Goal: Check status: Check status

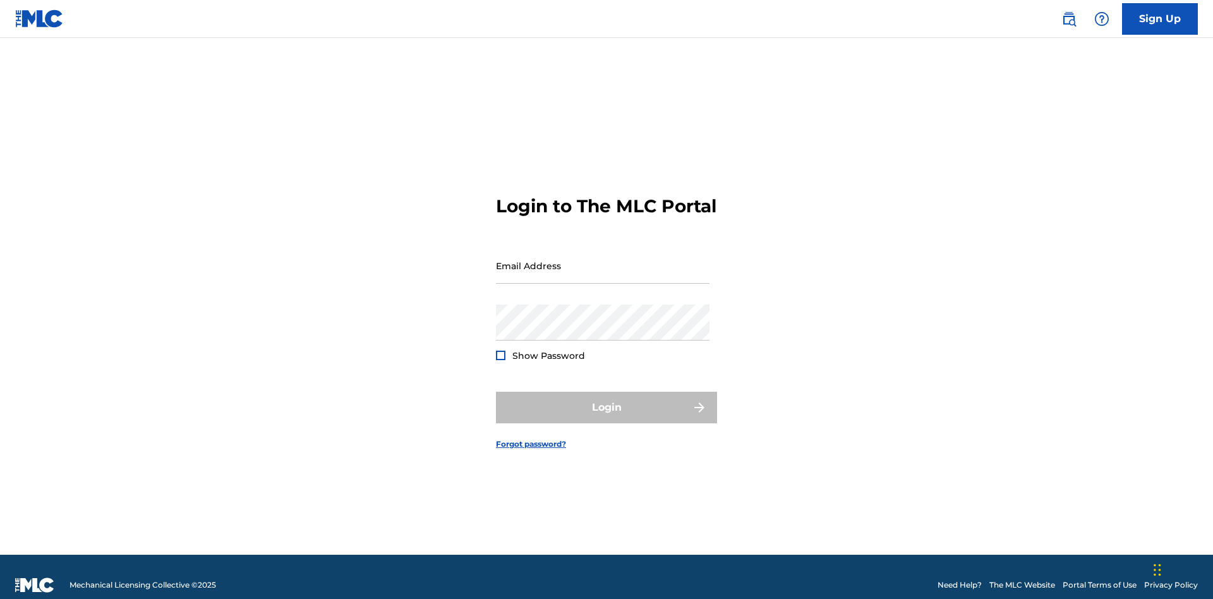
scroll to position [16, 0]
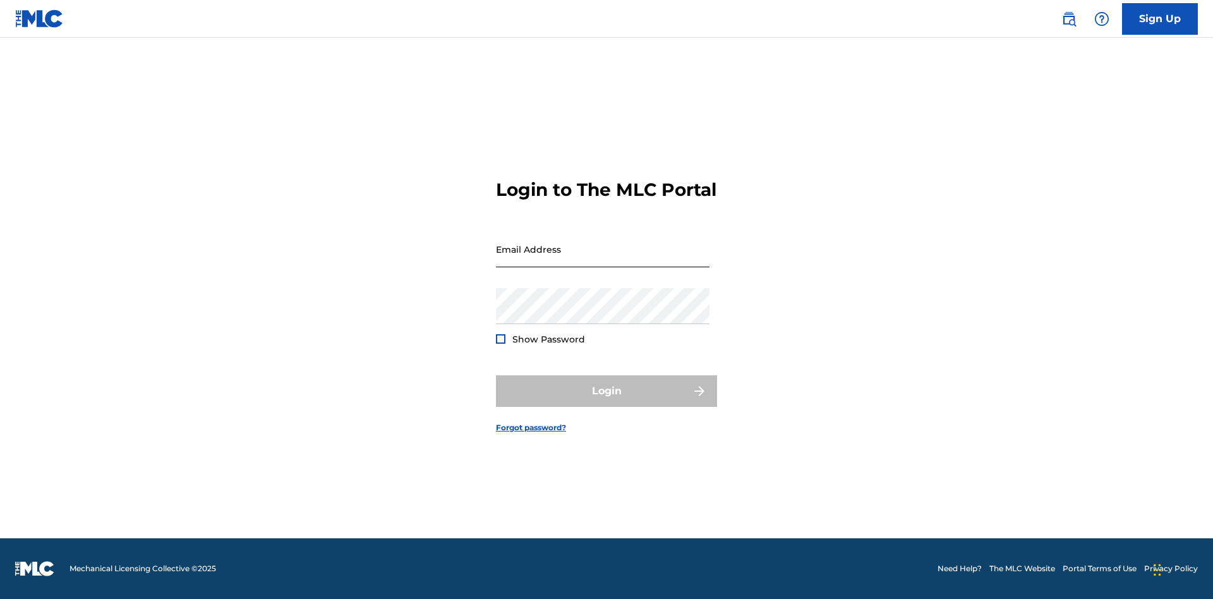
click at [603, 260] on input "Email Address" at bounding box center [603, 249] width 214 height 36
type input "[EMAIL_ADDRESS][DOMAIN_NAME]"
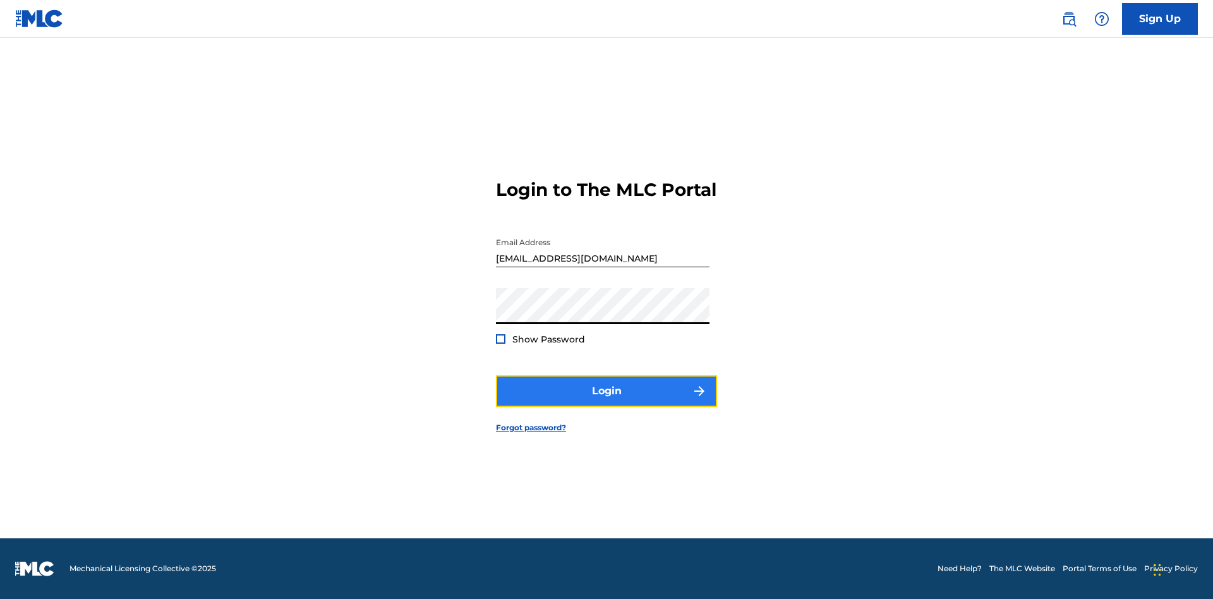
click at [606, 402] on button "Login" at bounding box center [606, 391] width 221 height 32
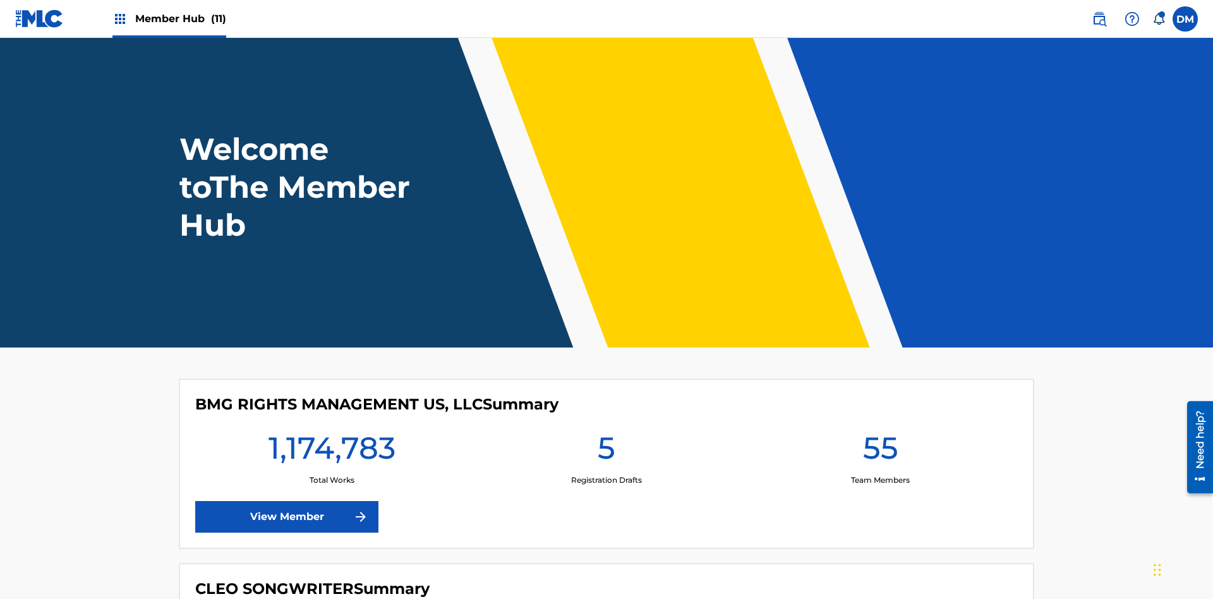
click at [180, 18] on span "Member Hub (11)" at bounding box center [180, 18] width 91 height 15
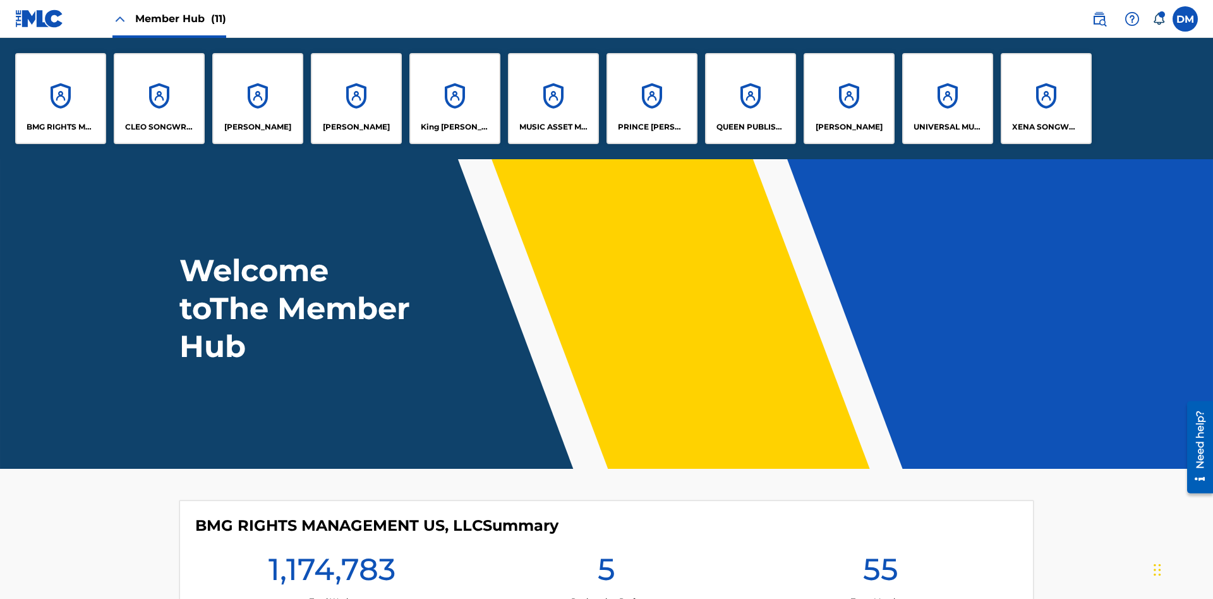
scroll to position [45, 0]
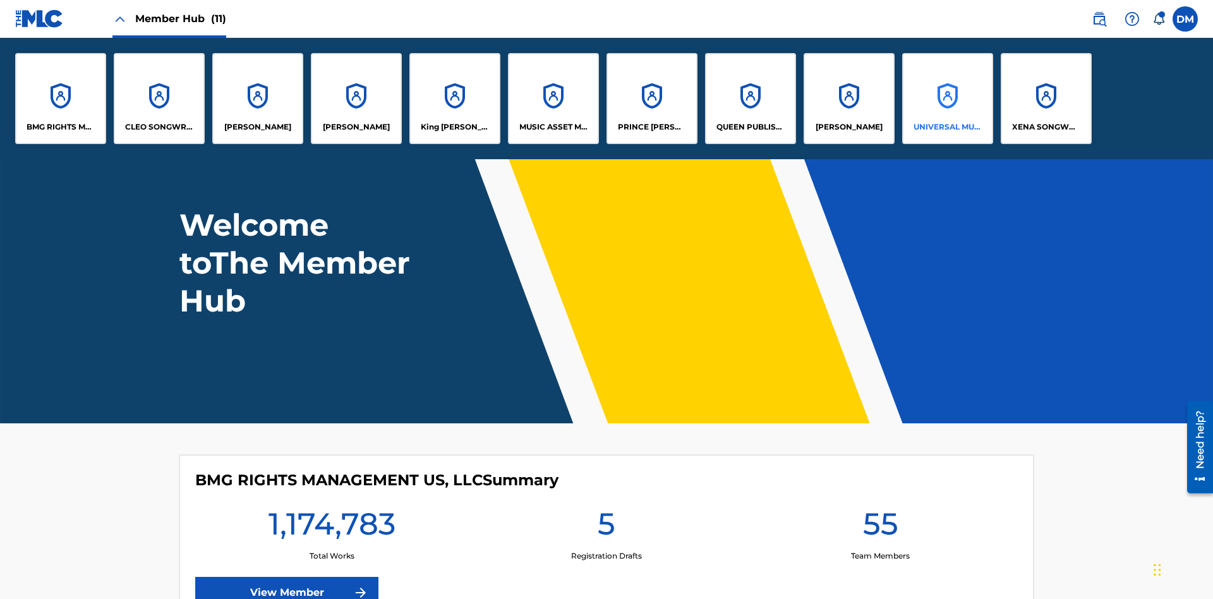
click at [947, 127] on p "UNIVERSAL MUSIC PUB GROUP" at bounding box center [947, 126] width 69 height 11
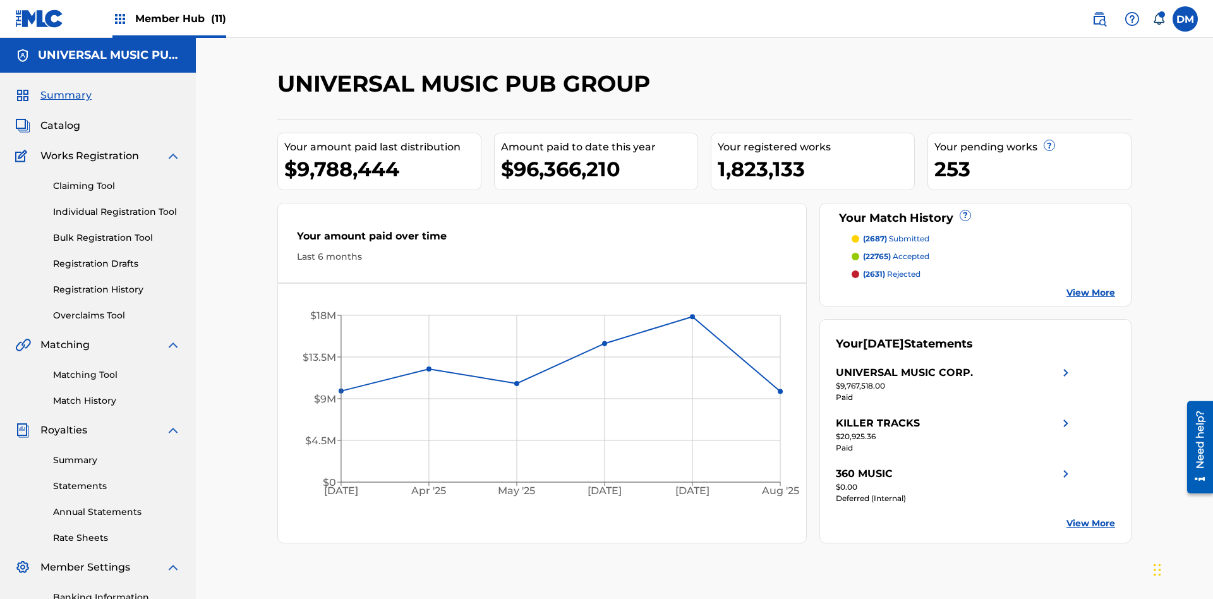
scroll to position [184, 0]
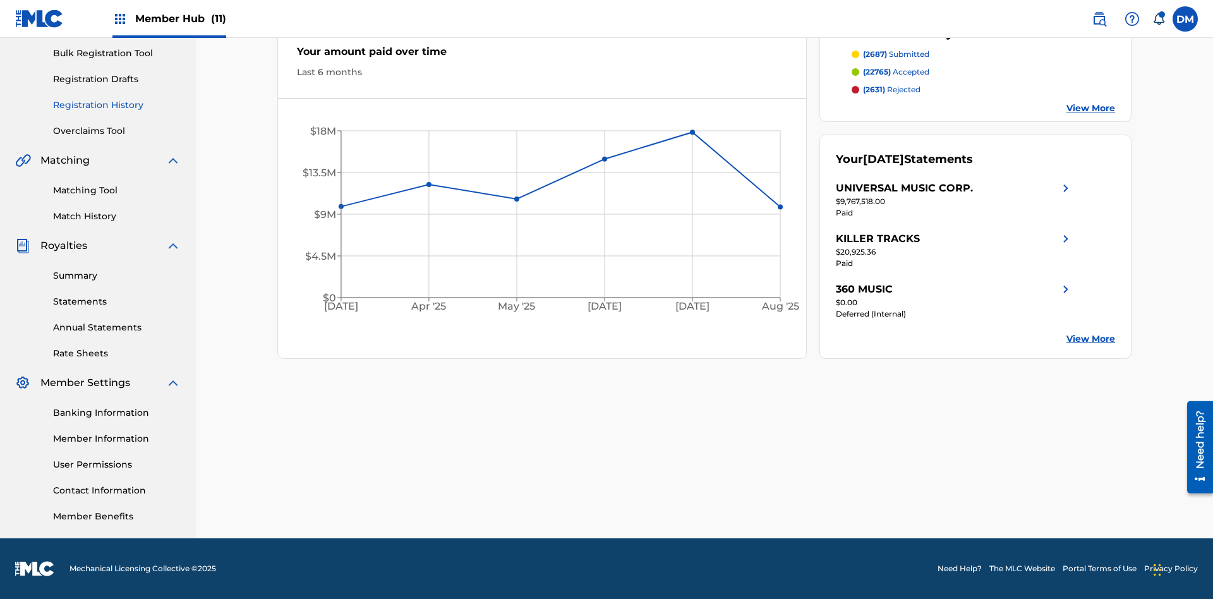
click at [117, 105] on link "Registration History" at bounding box center [117, 105] width 128 height 13
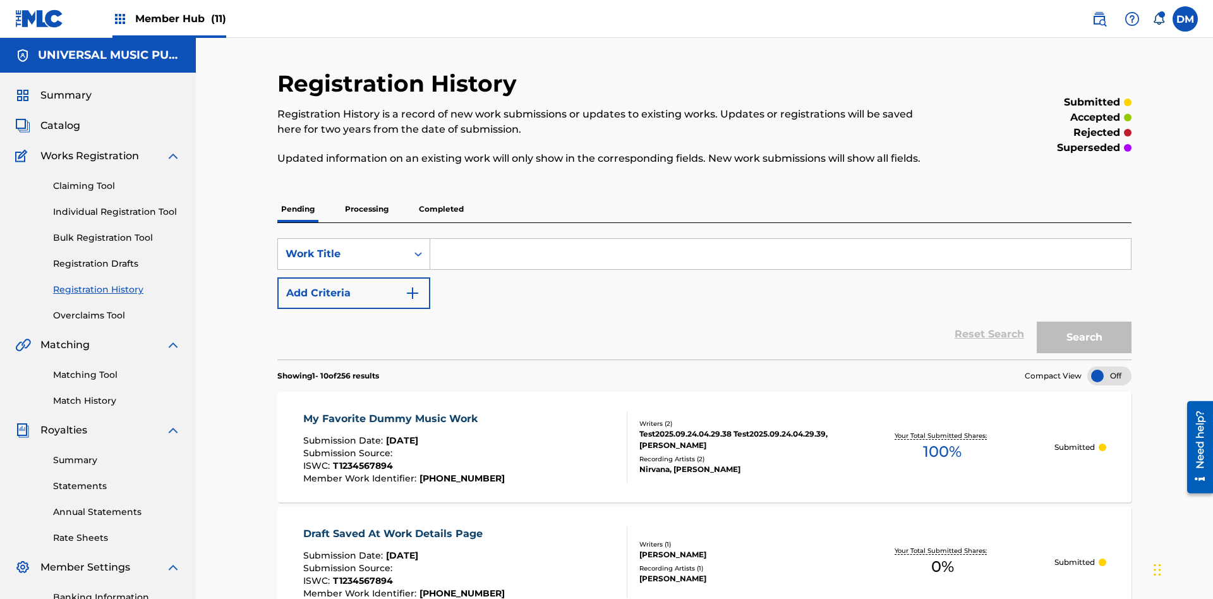
scroll to position [120, 0]
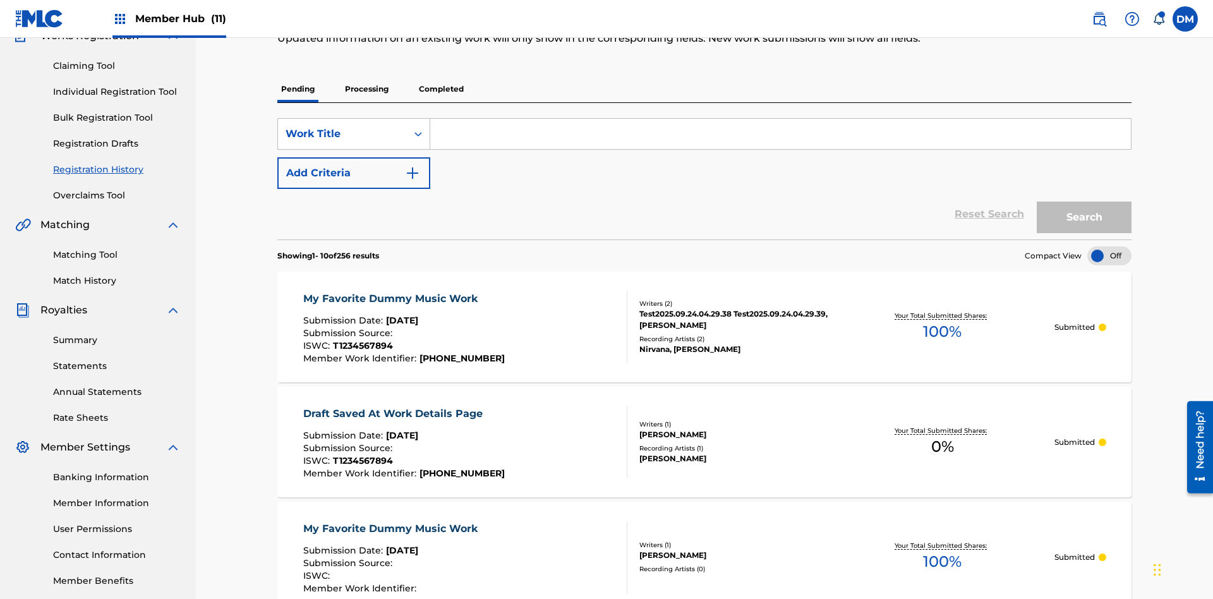
click at [441, 89] on p "Completed" at bounding box center [441, 89] width 52 height 27
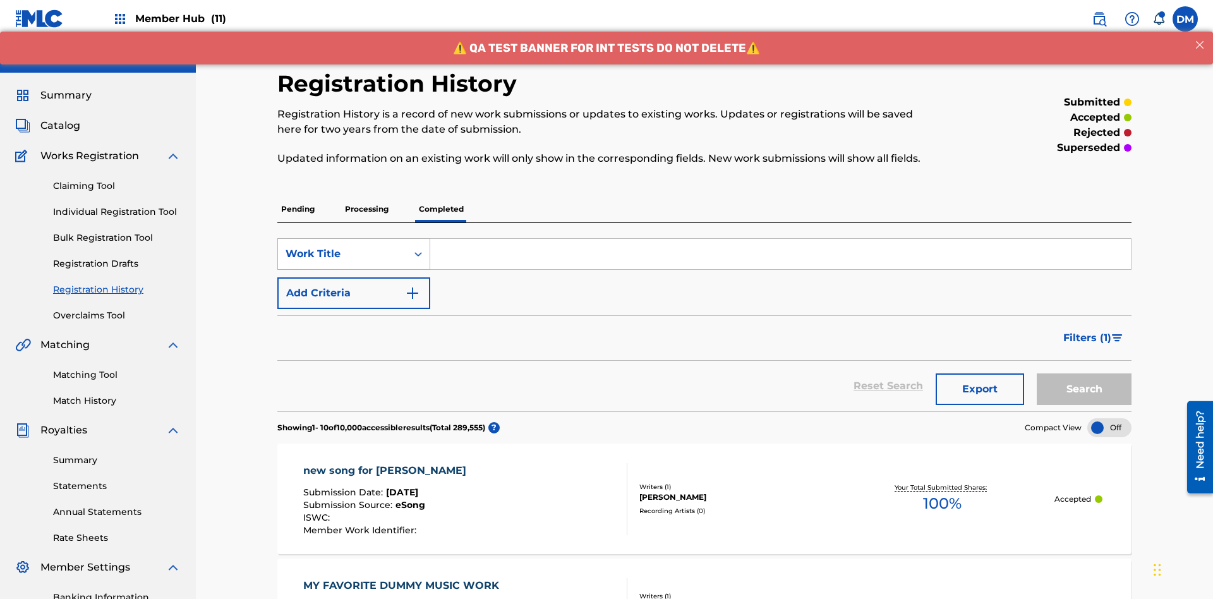
click at [342, 246] on div "Work Title" at bounding box center [343, 253] width 114 height 15
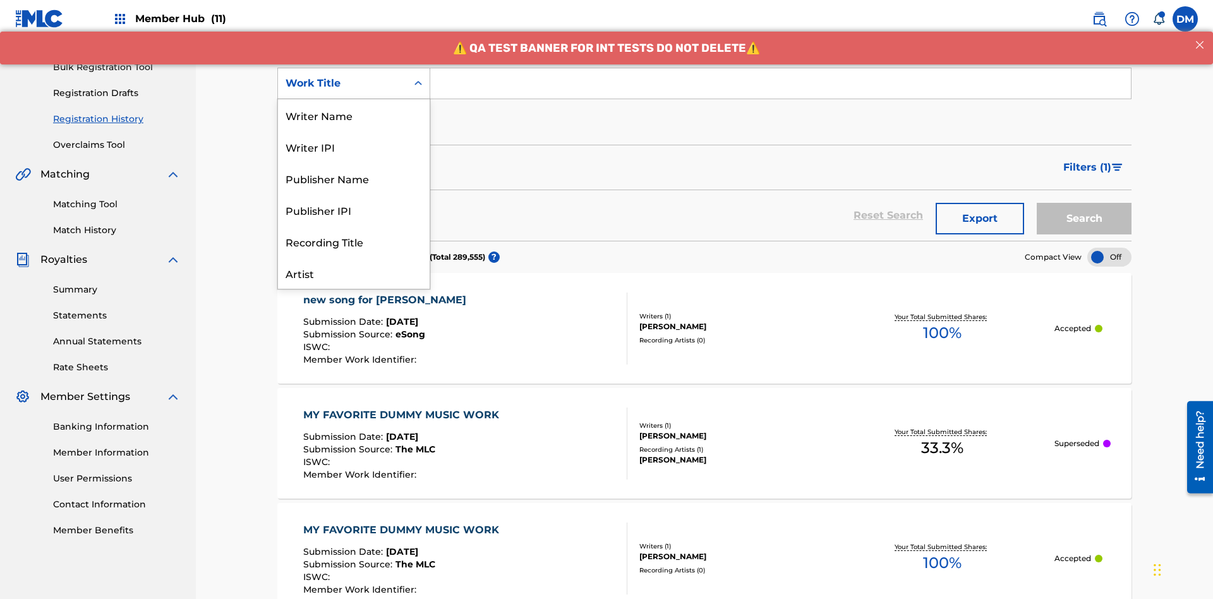
scroll to position [63, 0]
click at [354, 273] on div "Work Title" at bounding box center [354, 273] width 152 height 32
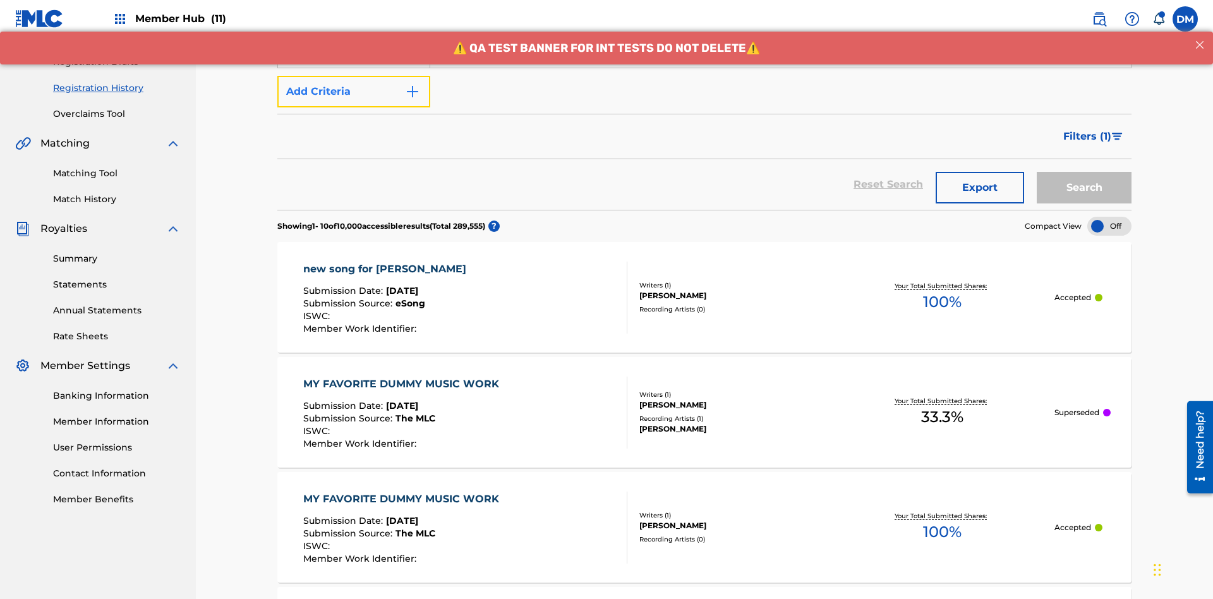
click at [354, 92] on button "Add Criteria" at bounding box center [353, 92] width 153 height 32
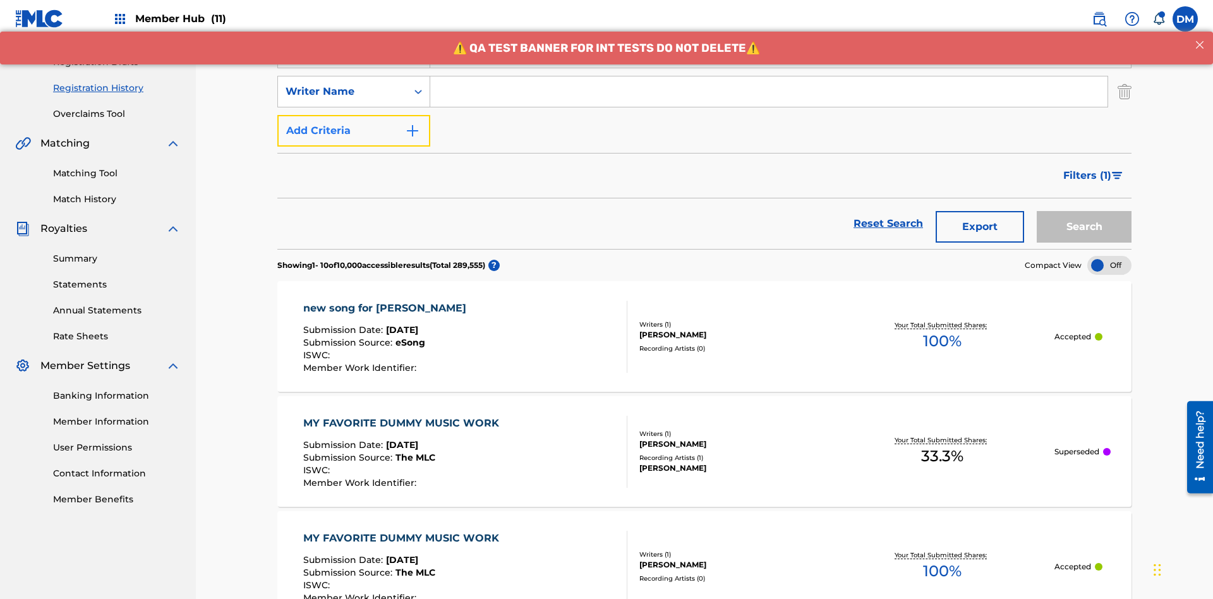
scroll to position [210, 0]
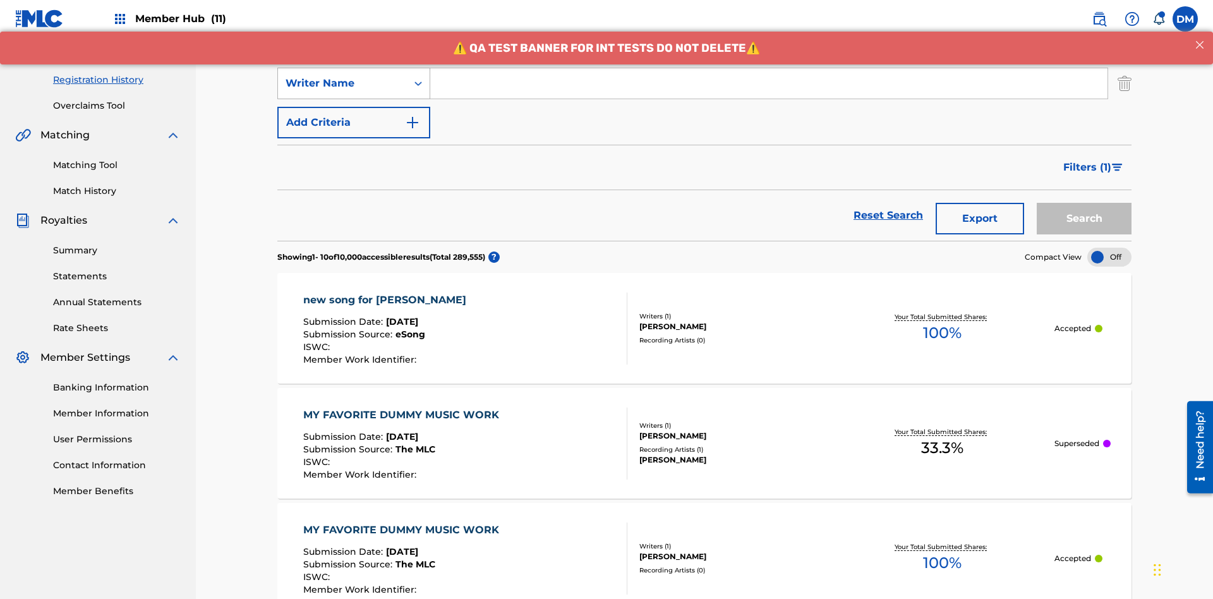
click at [342, 83] on div "Writer Name" at bounding box center [343, 83] width 114 height 15
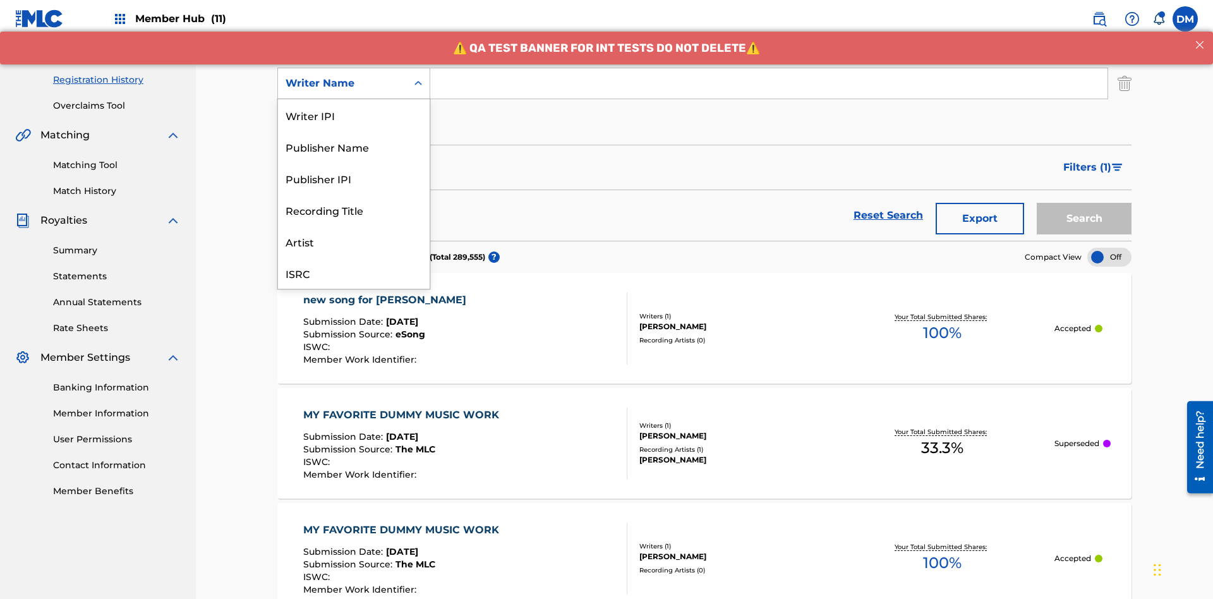
scroll to position [32, 0]
click at [354, 178] on div "Recording Title" at bounding box center [354, 178] width 152 height 32
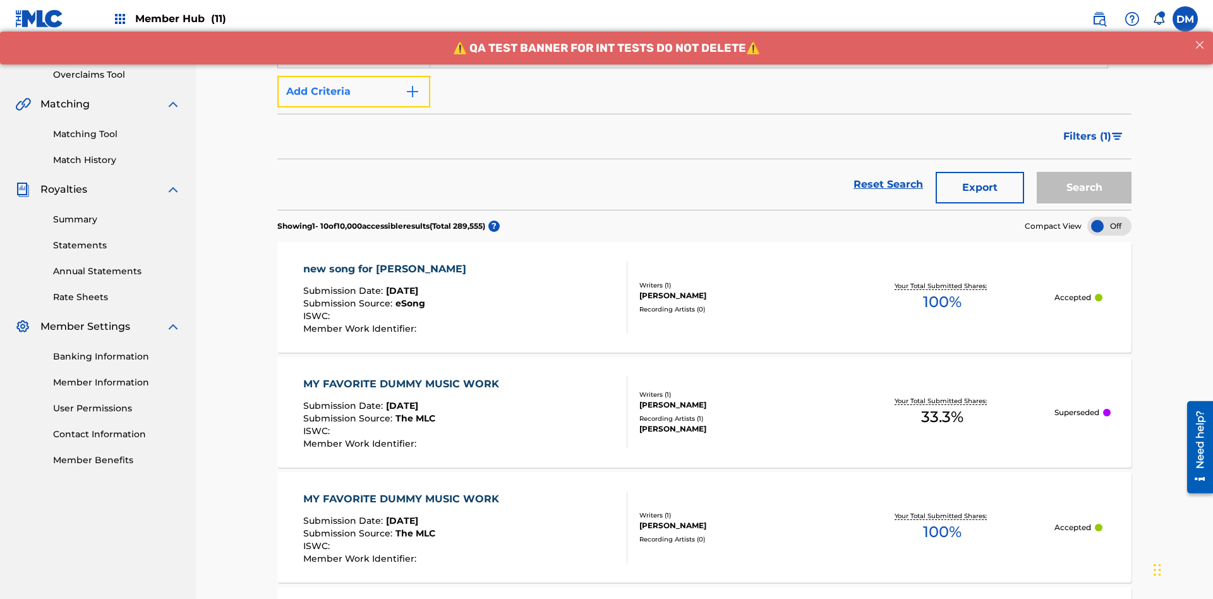
click at [354, 92] on button "Add Criteria" at bounding box center [353, 92] width 153 height 32
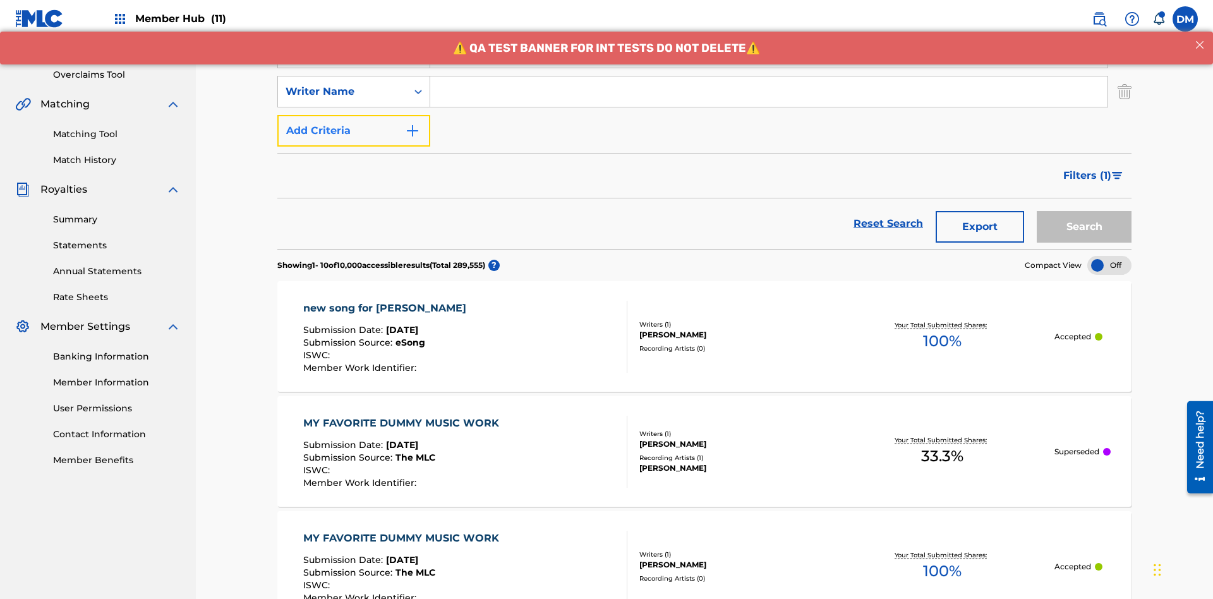
scroll to position [249, 0]
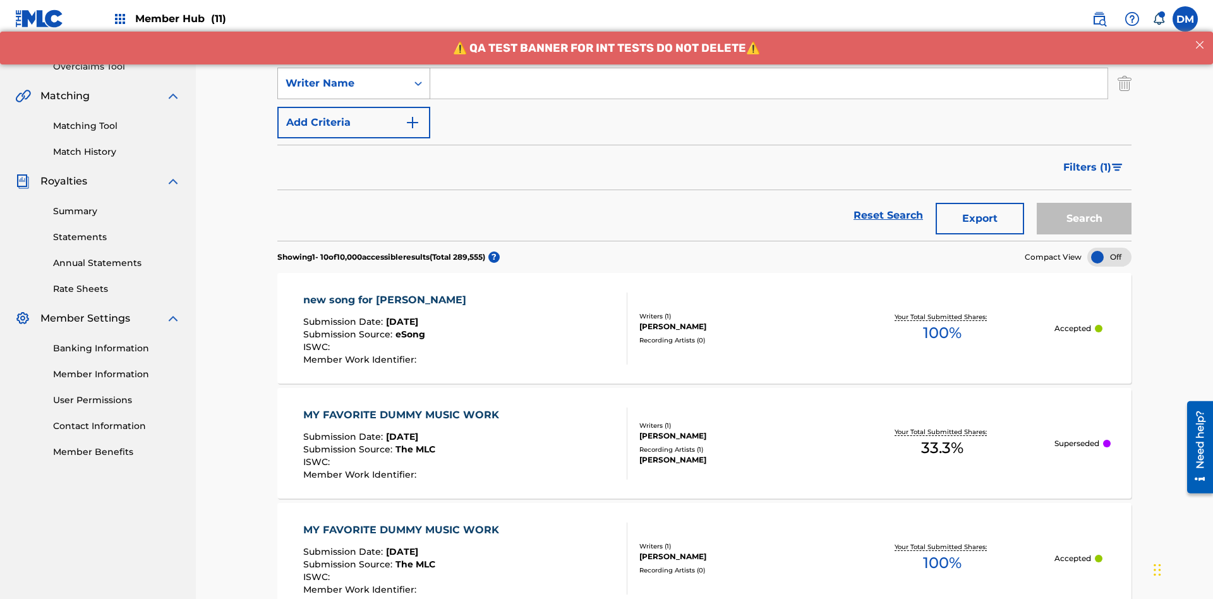
click at [342, 83] on div "Writer Name" at bounding box center [343, 83] width 114 height 15
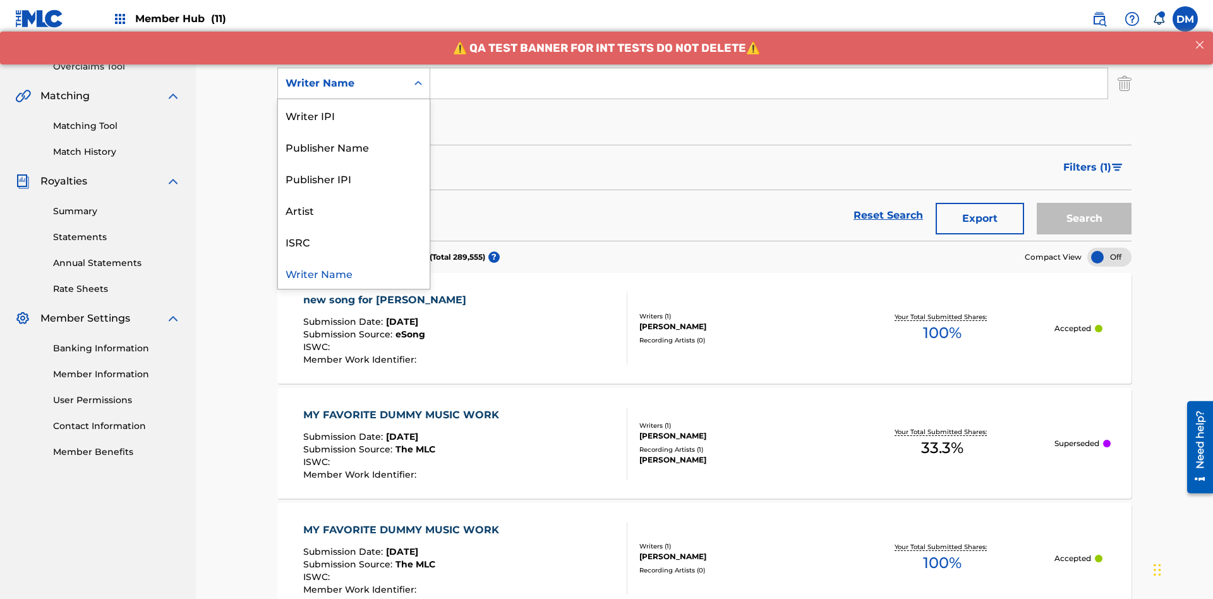
click at [354, 241] on div "ISRC" at bounding box center [354, 242] width 152 height 32
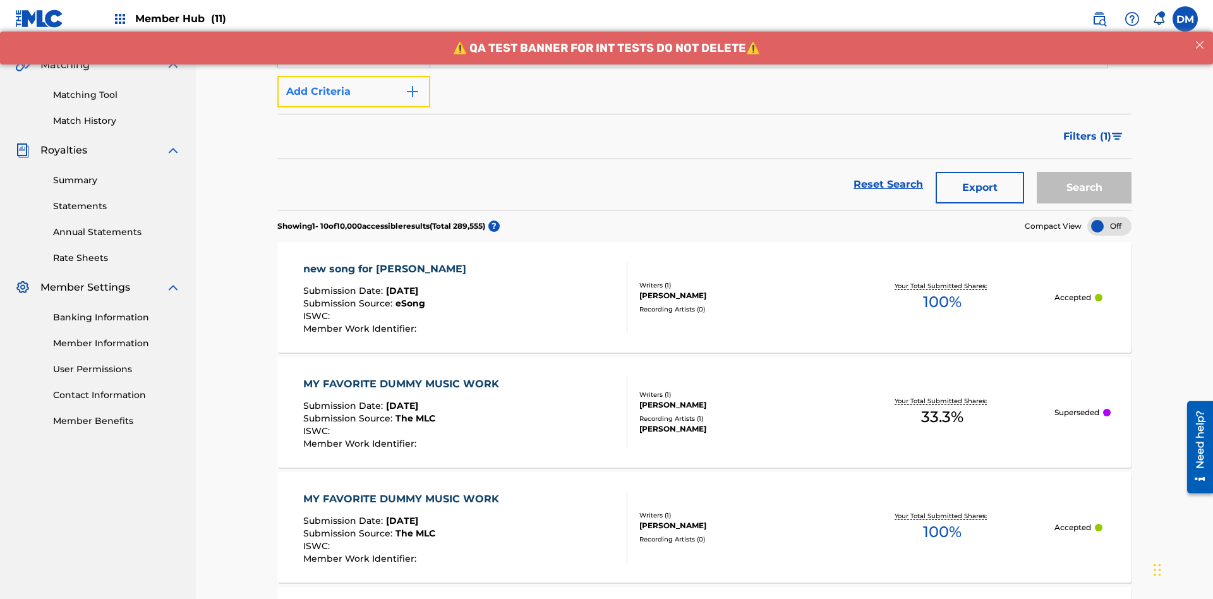
click at [354, 92] on button "Add Criteria" at bounding box center [353, 92] width 153 height 32
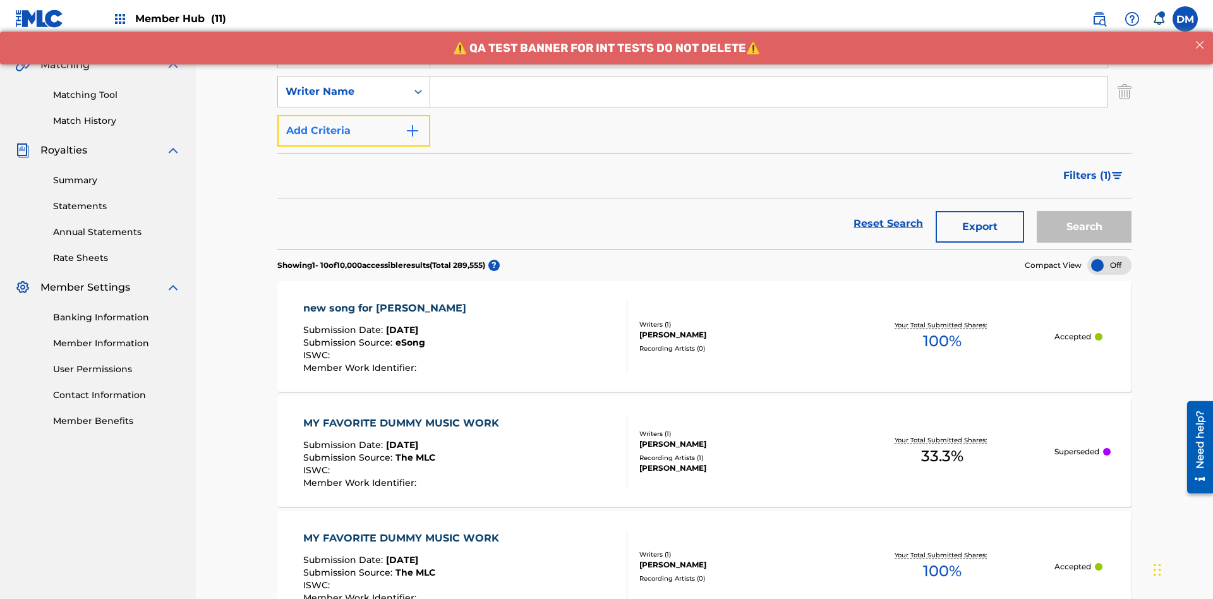
scroll to position [288, 0]
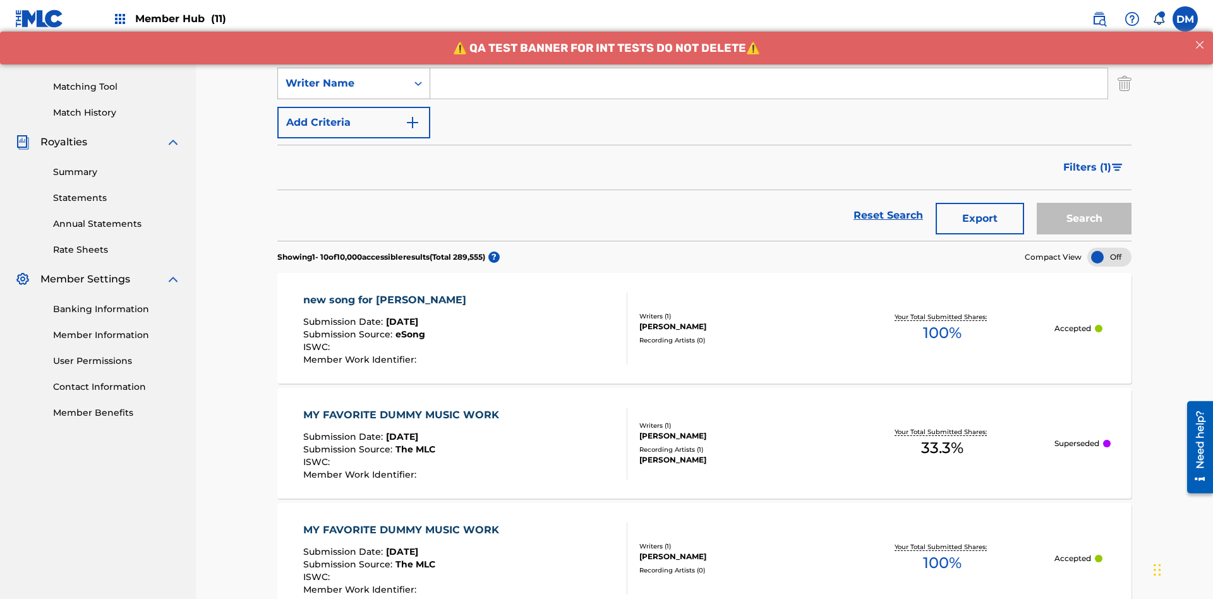
click at [342, 83] on div "Writer Name" at bounding box center [343, 83] width 114 height 15
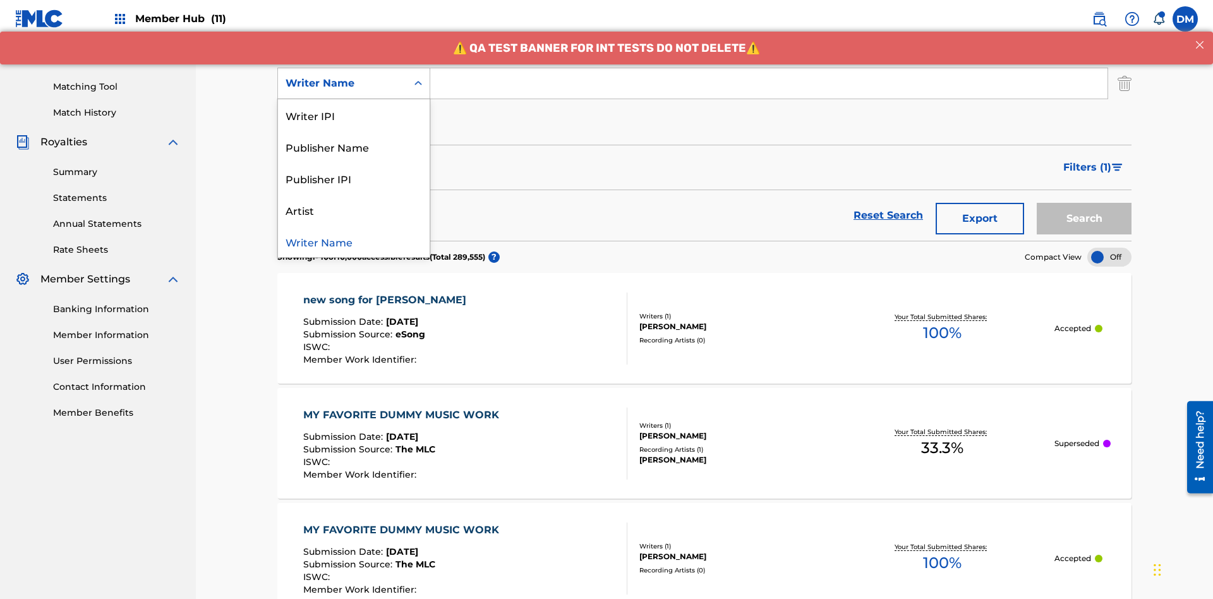
click at [354, 178] on div "Publisher IPI" at bounding box center [354, 178] width 152 height 32
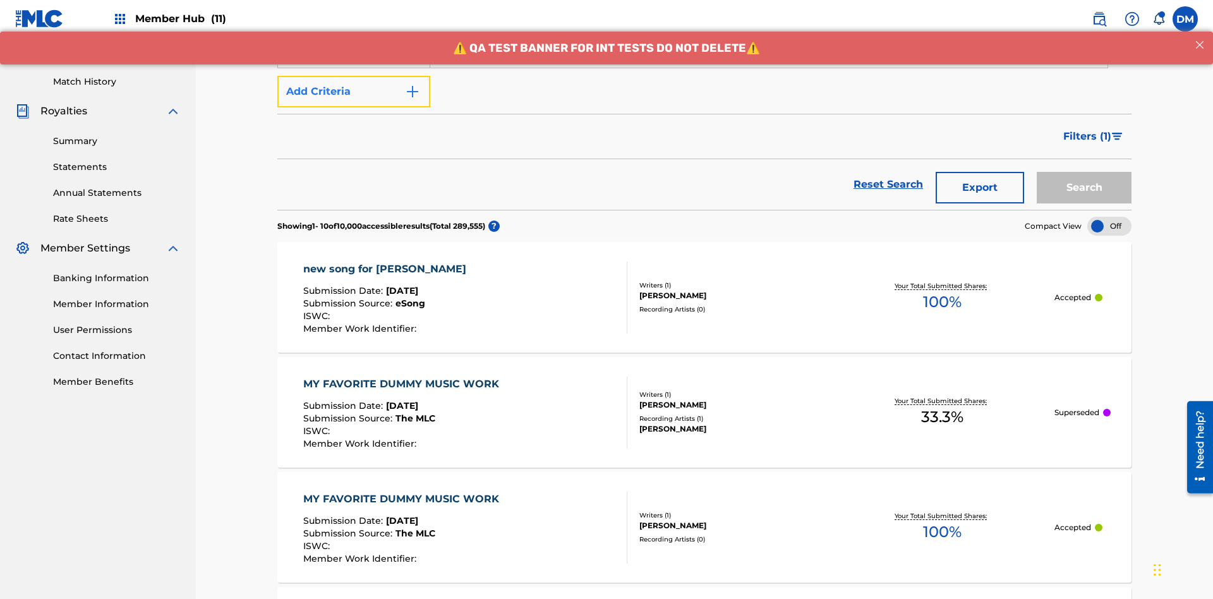
click at [354, 92] on button "Add Criteria" at bounding box center [353, 92] width 153 height 32
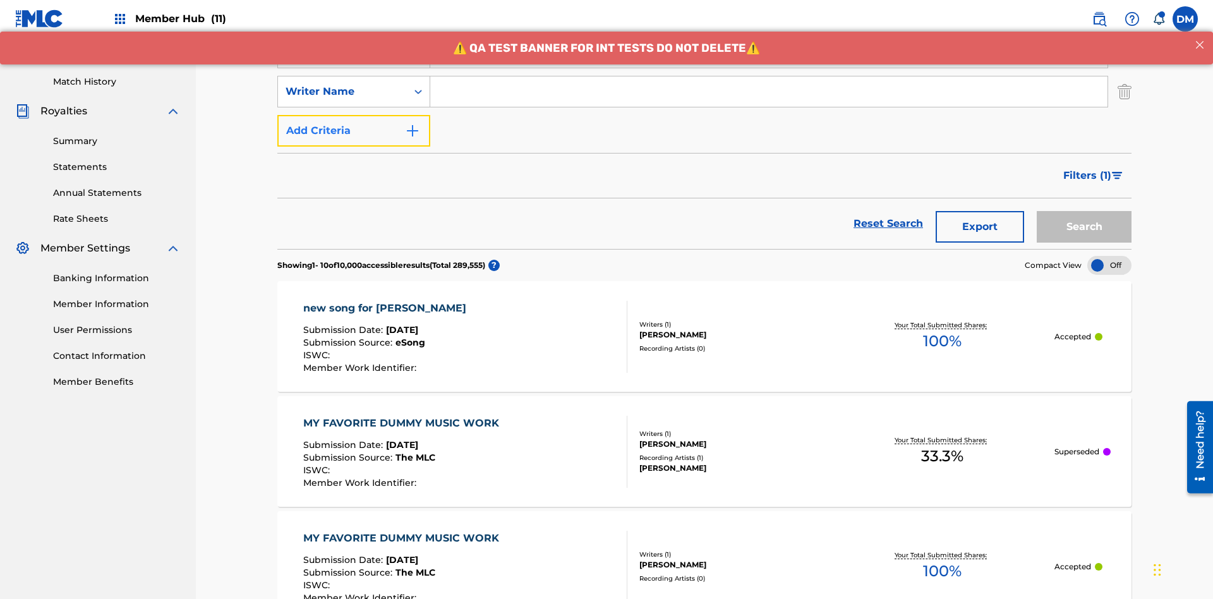
scroll to position [327, 0]
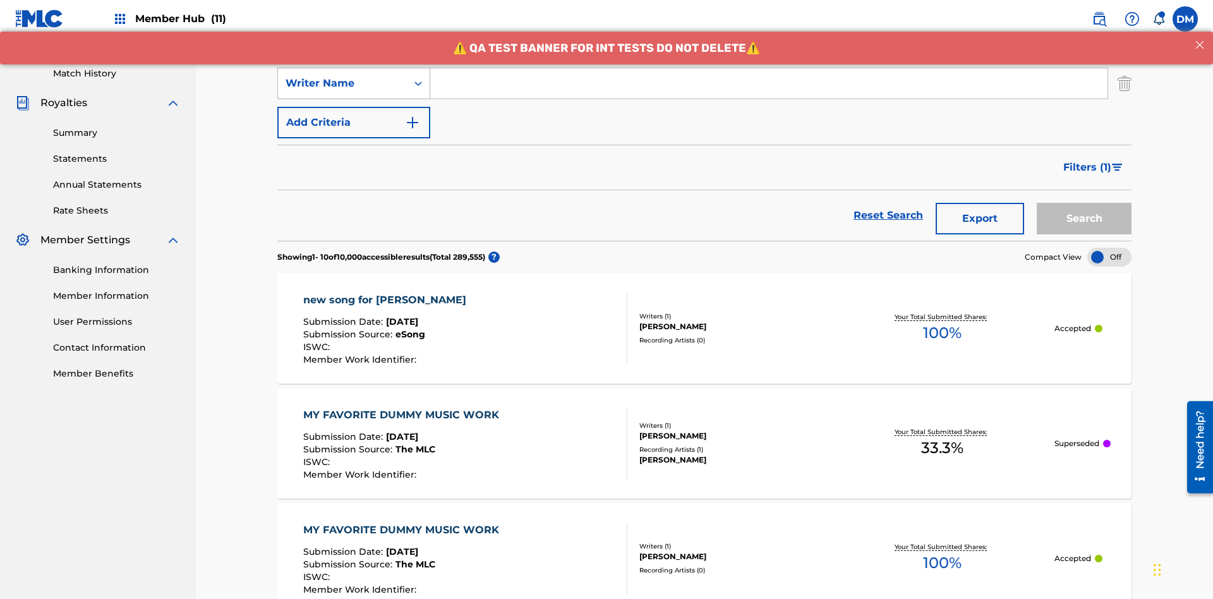
click at [342, 83] on div "Writer Name" at bounding box center [343, 83] width 114 height 15
click at [354, 178] on div "Artist" at bounding box center [354, 178] width 152 height 32
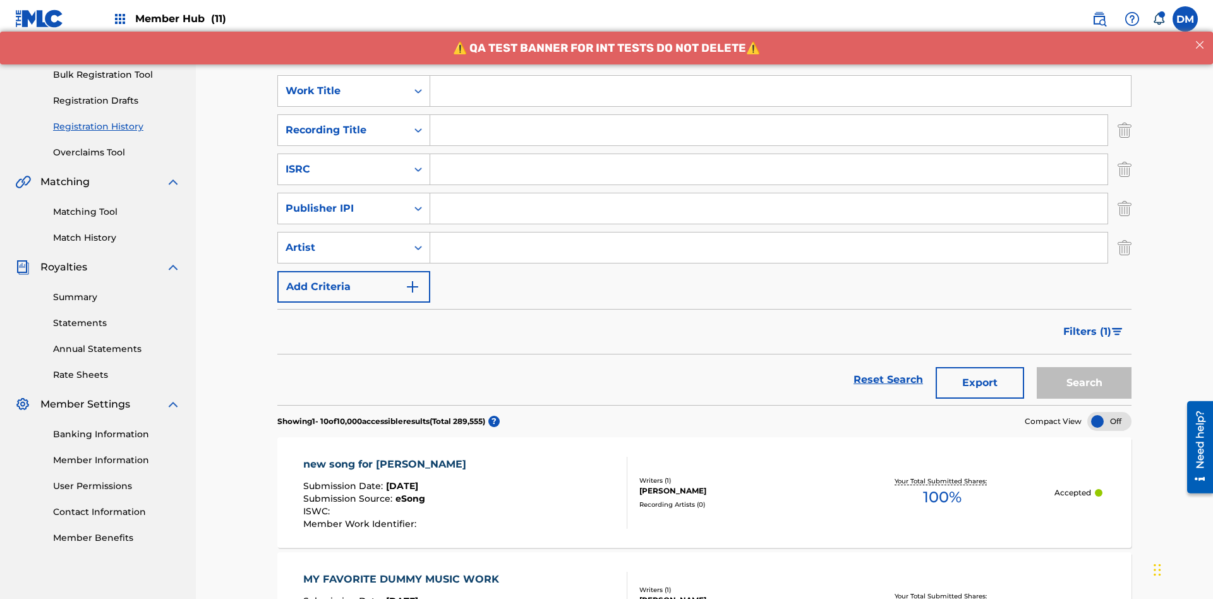
click at [780, 91] on input "Search Form" at bounding box center [780, 91] width 701 height 30
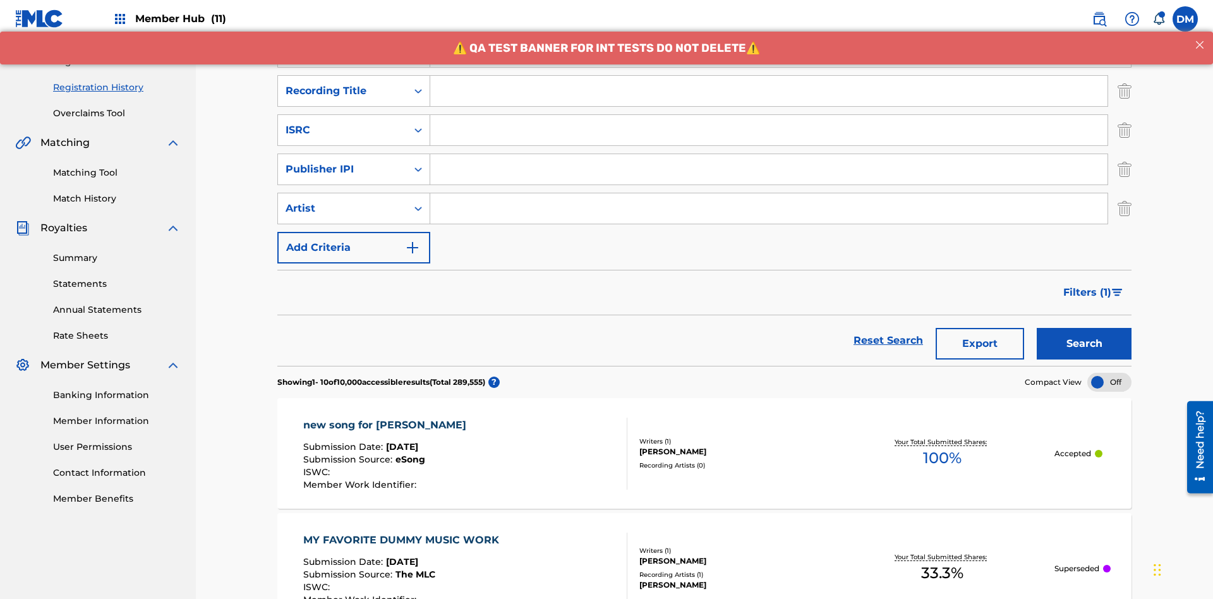
type input "Work to find in Pending Registration History"
click at [769, 91] on input "Search Form" at bounding box center [768, 91] width 677 height 30
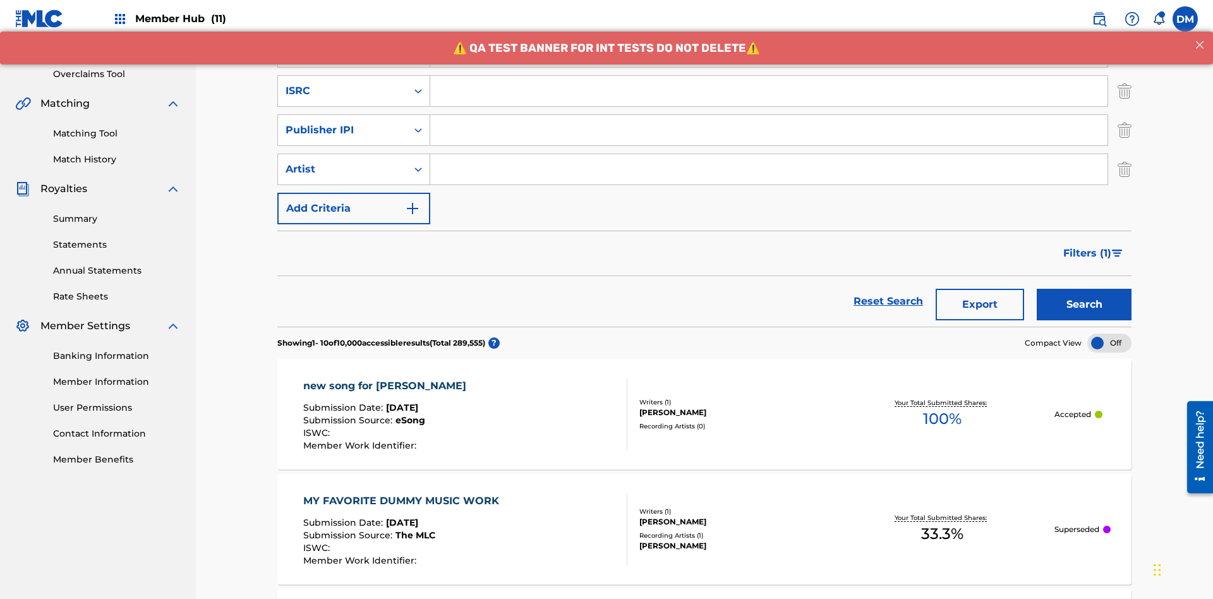
type input "Best Song Ever"
click at [769, 91] on input "Search Form" at bounding box center [768, 91] width 677 height 30
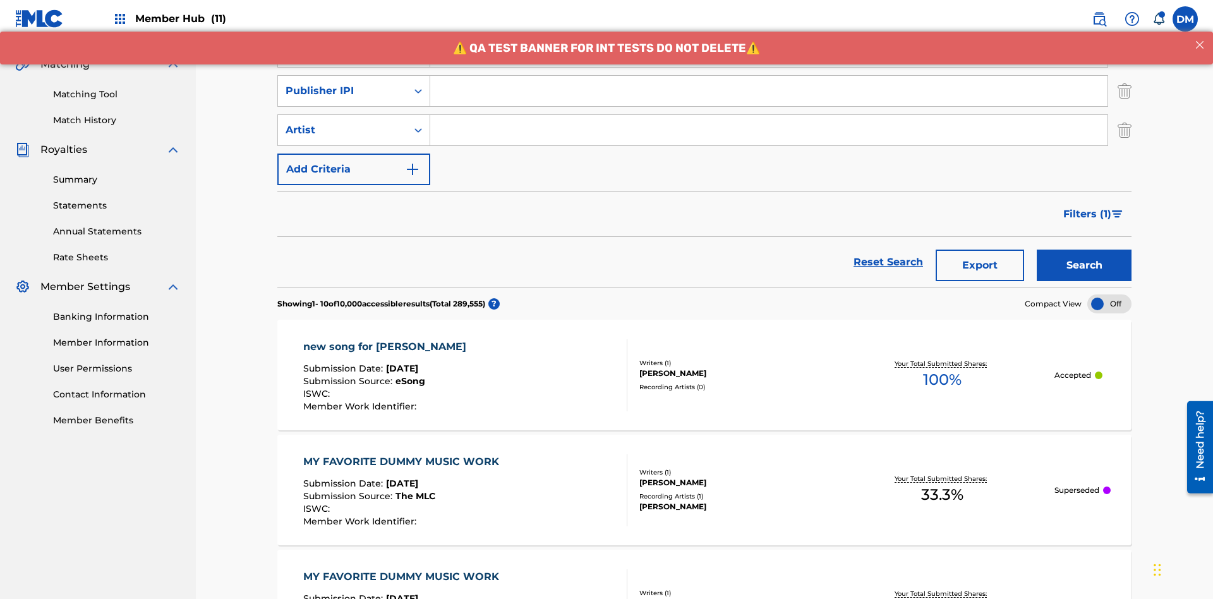
type input "AA3123123123"
click at [769, 91] on input "Search Form" at bounding box center [768, 91] width 677 height 30
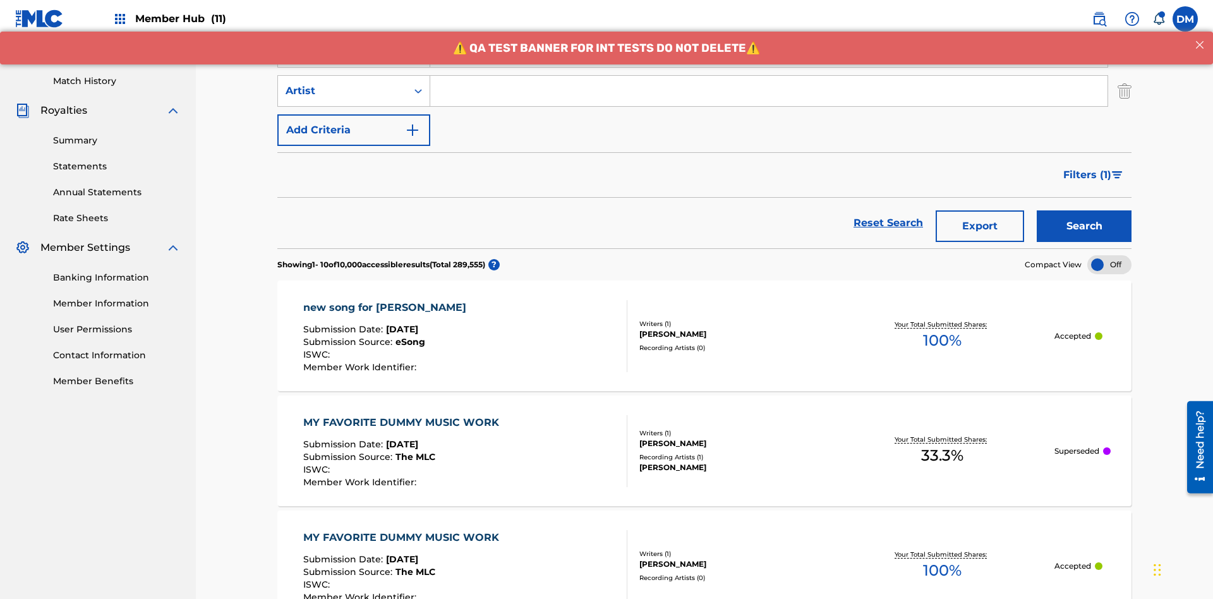
type input "00595839777"
click at [769, 91] on input "Search Form" at bounding box center [768, 91] width 677 height 30
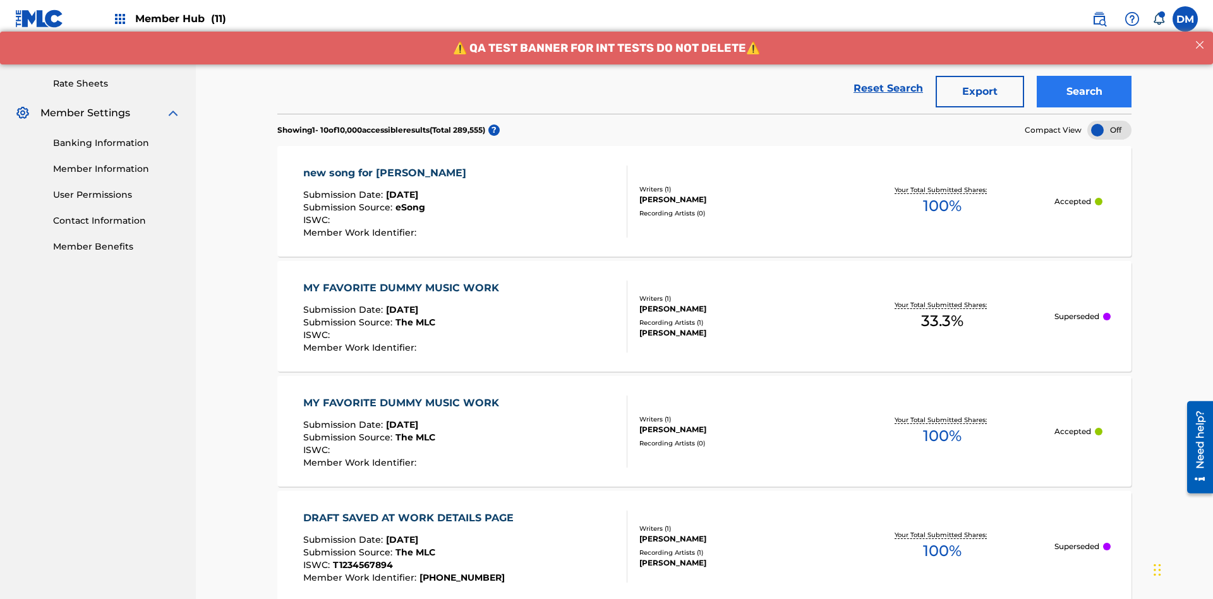
type input "[PERSON_NAME]"
click at [1084, 92] on button "Search" at bounding box center [1084, 92] width 95 height 32
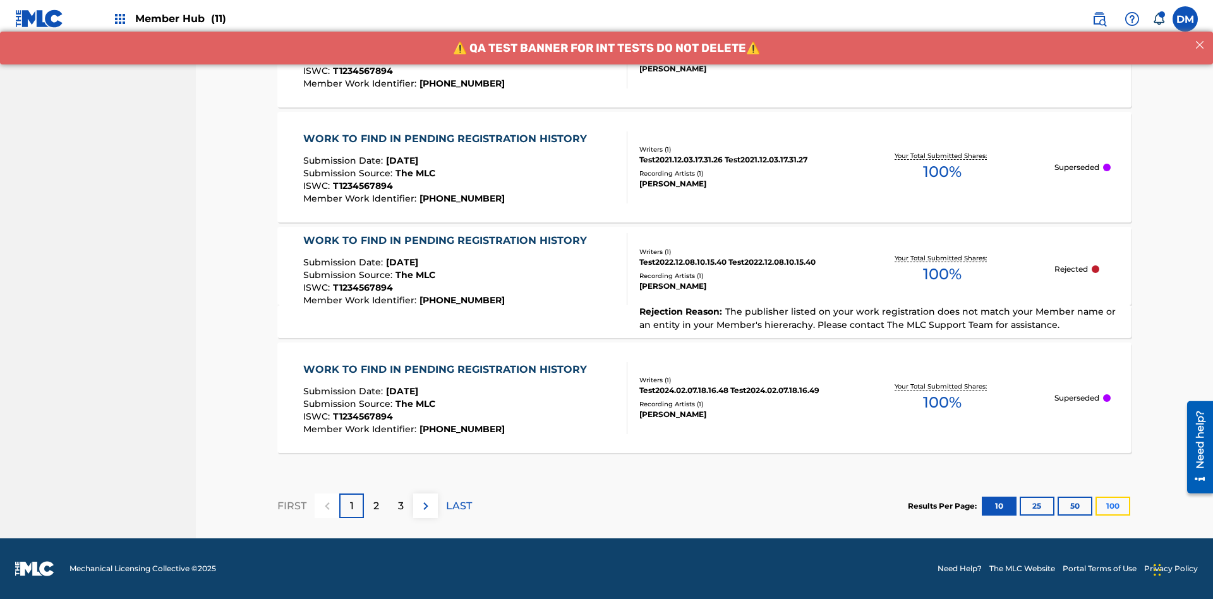
click at [1095, 505] on button "100" at bounding box center [1112, 505] width 35 height 19
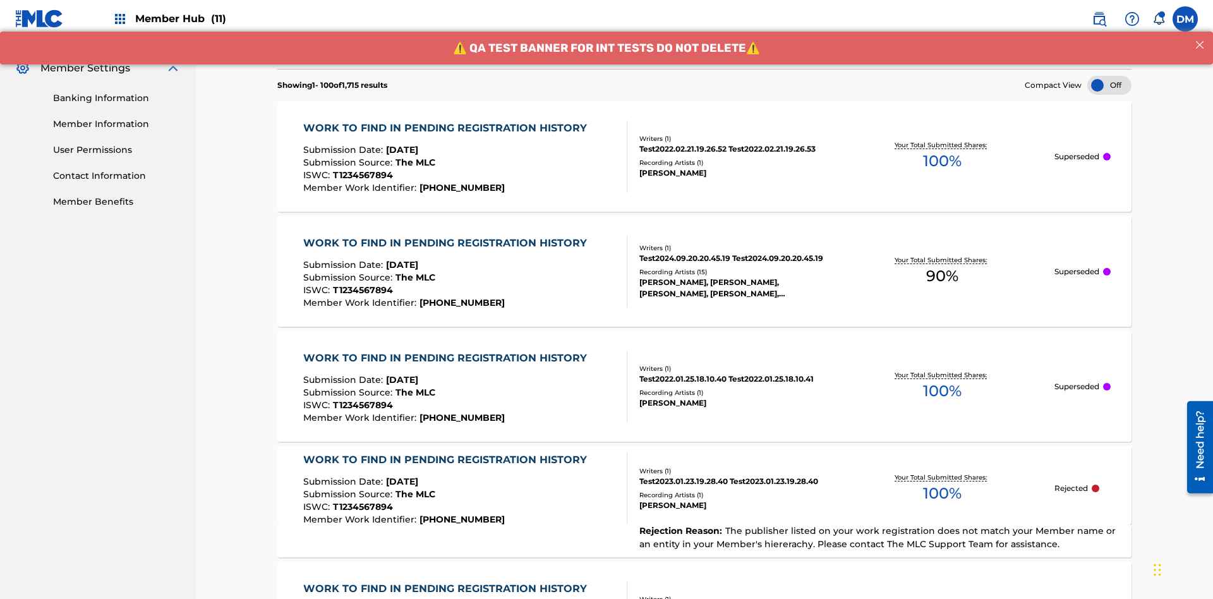
scroll to position [688, 0]
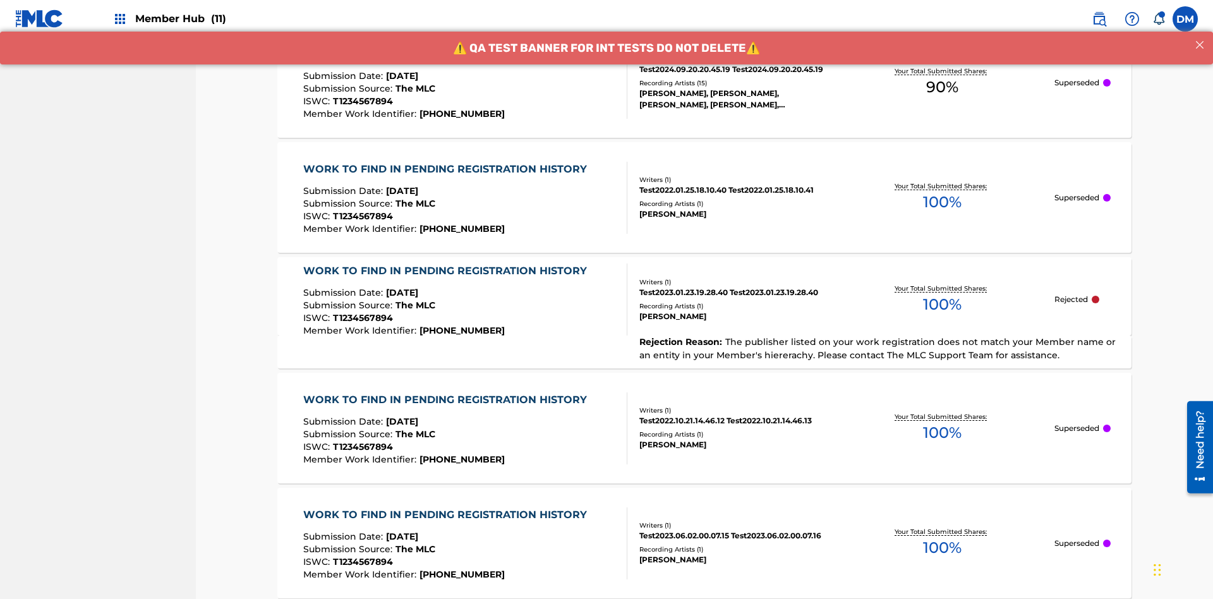
click at [942, 87] on span "90 %" at bounding box center [942, 87] width 32 height 23
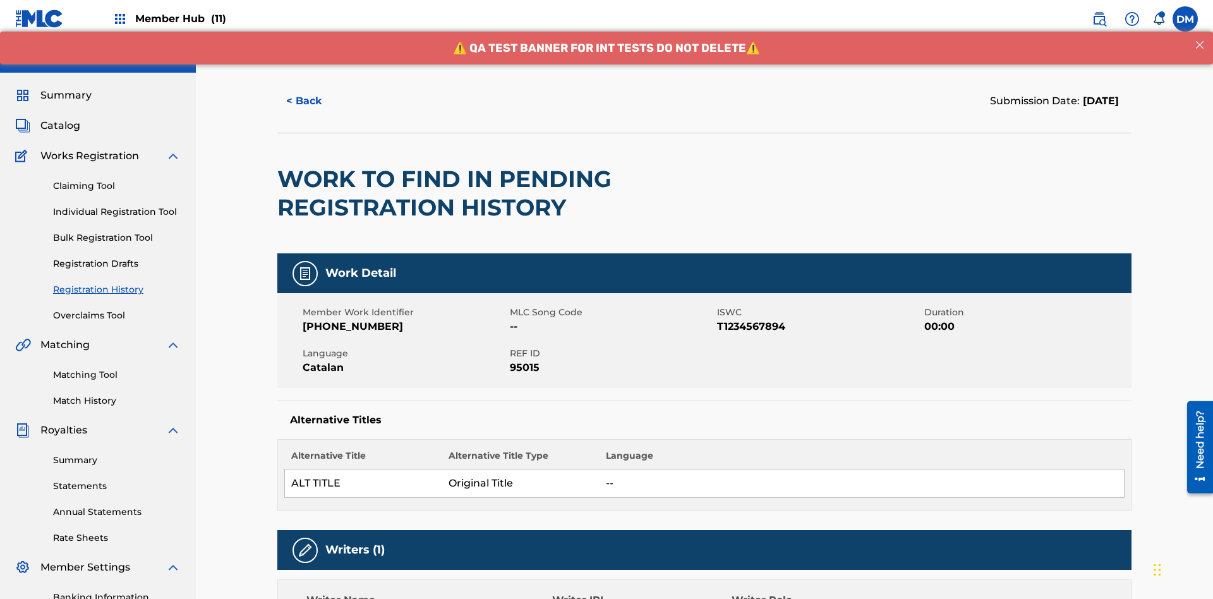
scroll to position [856, 0]
